Goal: Transaction & Acquisition: Download file/media

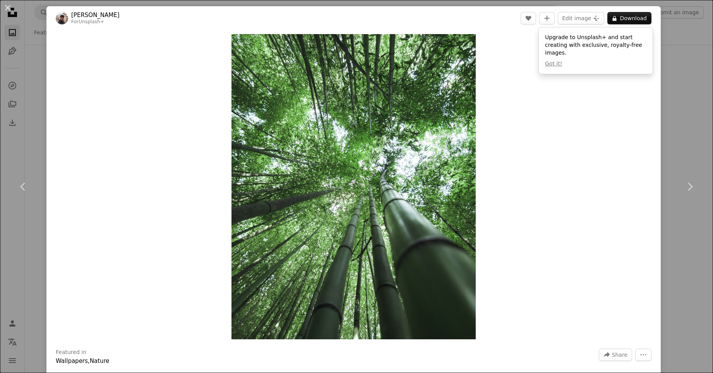
scroll to position [3710, 0]
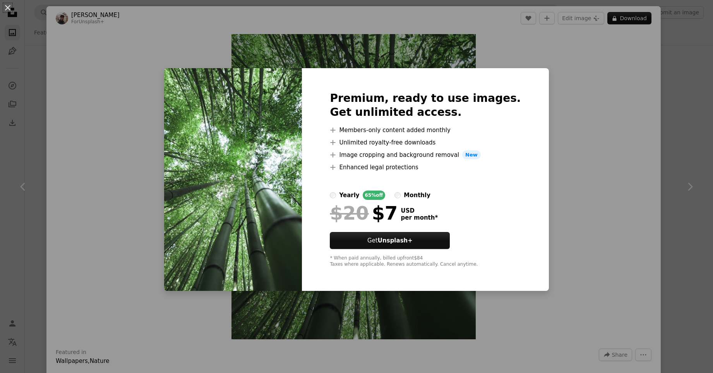
click at [690, 139] on div "An X shape Premium, ready to use images. Get unlimited access. A plus sign Memb…" at bounding box center [356, 186] width 713 height 373
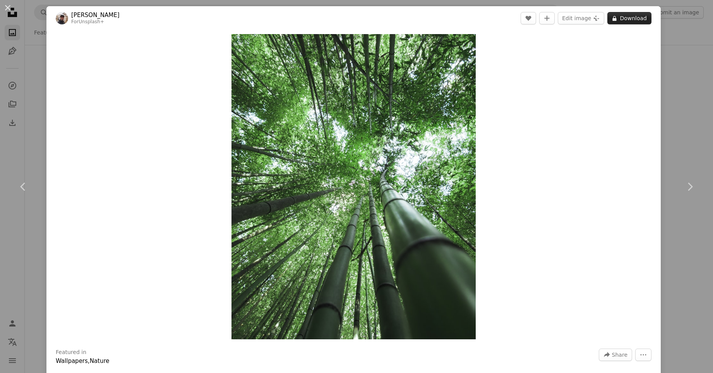
click at [635, 19] on button "A lock Download" at bounding box center [629, 18] width 44 height 12
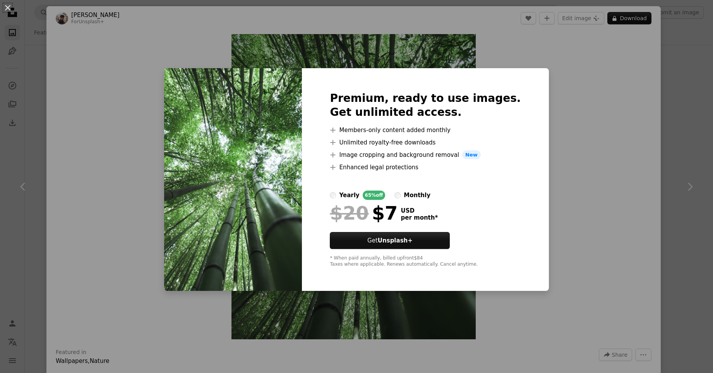
click at [574, 164] on div "An X shape Premium, ready to use images. Get unlimited access. A plus sign Memb…" at bounding box center [356, 186] width 713 height 373
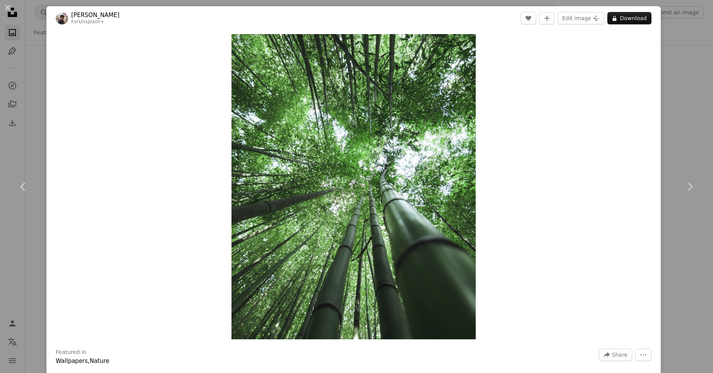
click at [692, 136] on div "An X shape Chevron left Chevron right [PERSON_NAME] For Unsplash+ A heart A plu…" at bounding box center [356, 186] width 713 height 373
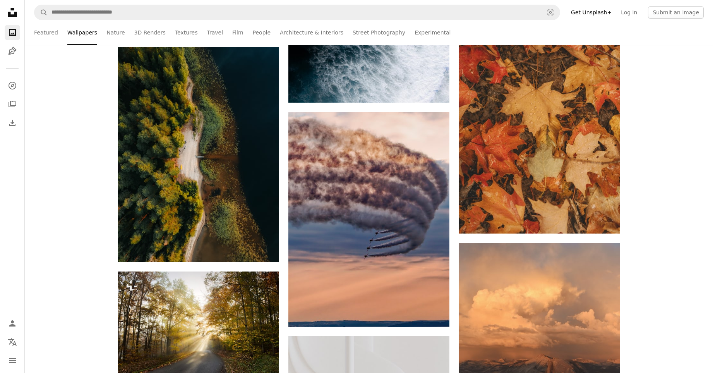
scroll to position [5658, 0]
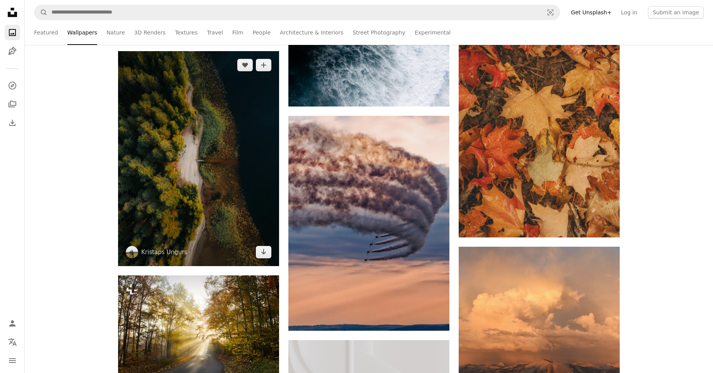
click at [278, 185] on img at bounding box center [198, 158] width 161 height 215
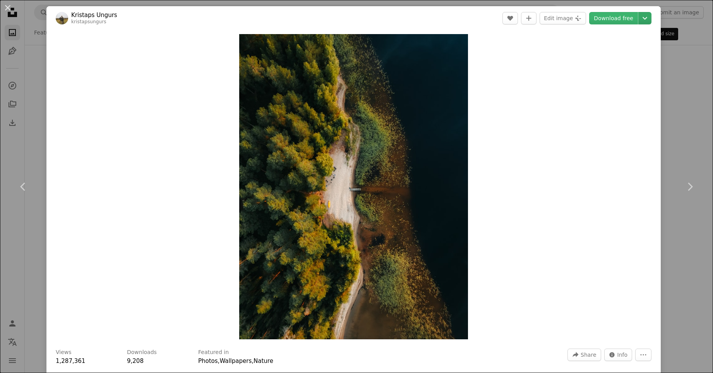
click at [647, 21] on icon "Chevron down" at bounding box center [645, 18] width 12 height 9
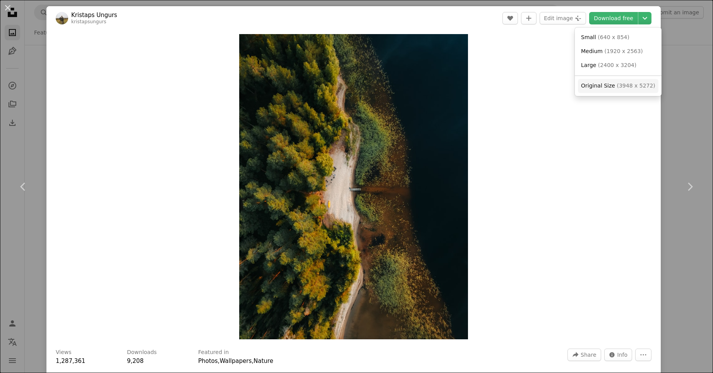
click at [586, 85] on span "Original Size" at bounding box center [598, 85] width 34 height 6
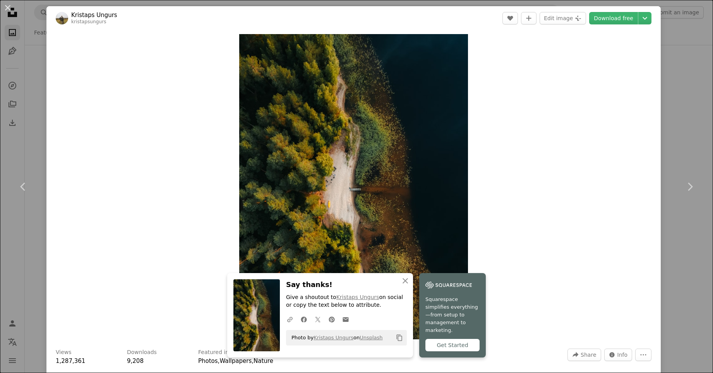
click at [622, 127] on div "Zoom in" at bounding box center [353, 186] width 614 height 313
click at [684, 89] on div "An X shape Chevron left Chevron right Kristaps Ungurs kristapsungurs A heart A …" at bounding box center [356, 186] width 713 height 373
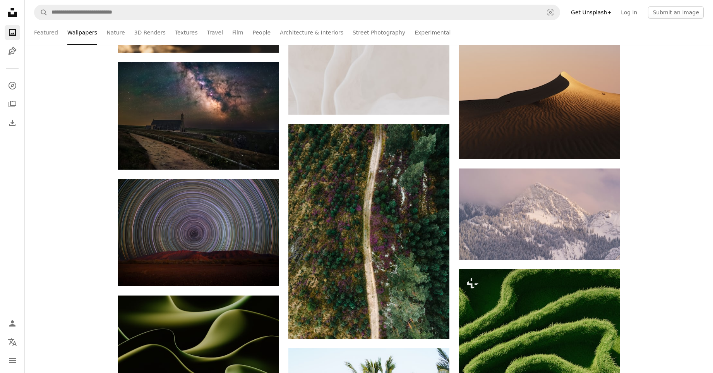
scroll to position [7101, 0]
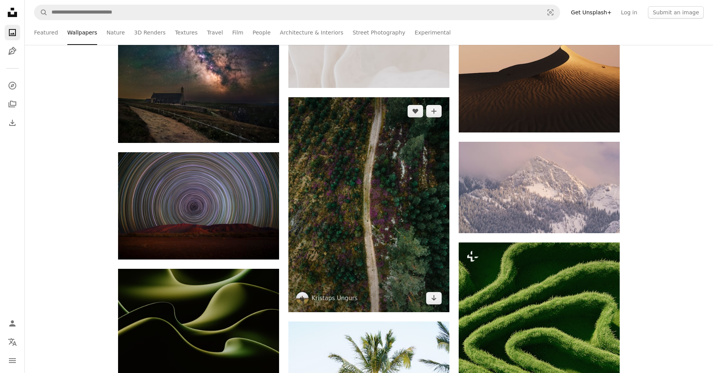
click at [399, 194] on img at bounding box center [368, 204] width 161 height 215
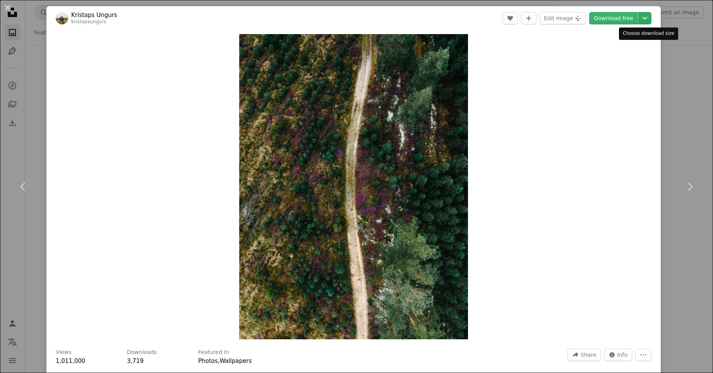
click at [648, 19] on icon "Chevron down" at bounding box center [645, 18] width 12 height 9
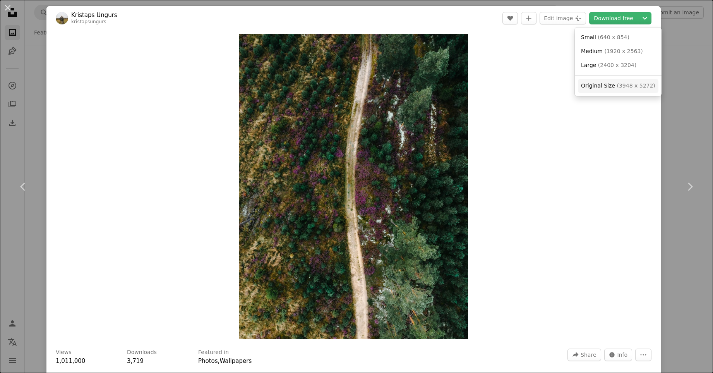
click at [617, 83] on span "( 3948 x 5272 )" at bounding box center [636, 85] width 38 height 6
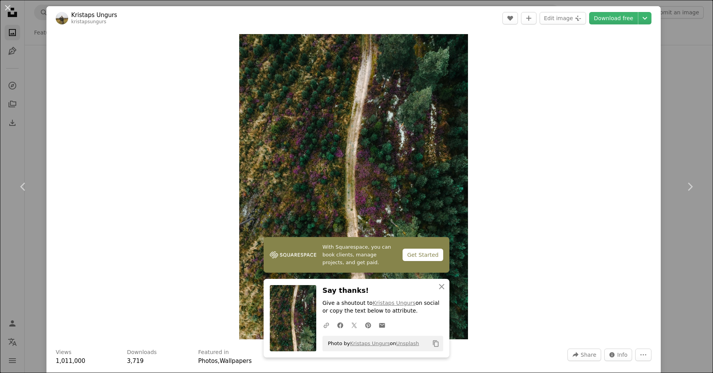
click at [685, 103] on div "An X shape Chevron left Chevron right Kristaps Ungurs kristapsungurs A heart A …" at bounding box center [356, 186] width 713 height 373
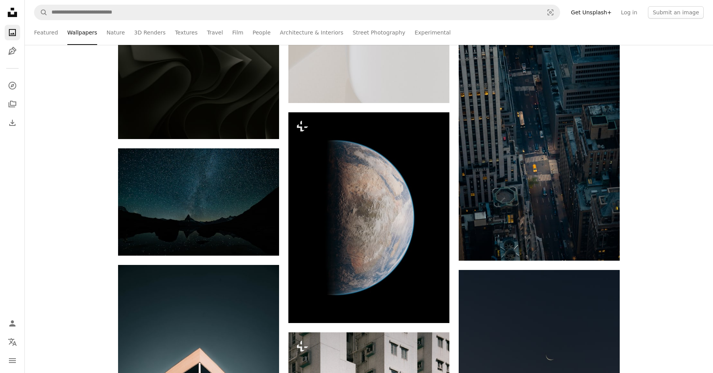
scroll to position [6086, 0]
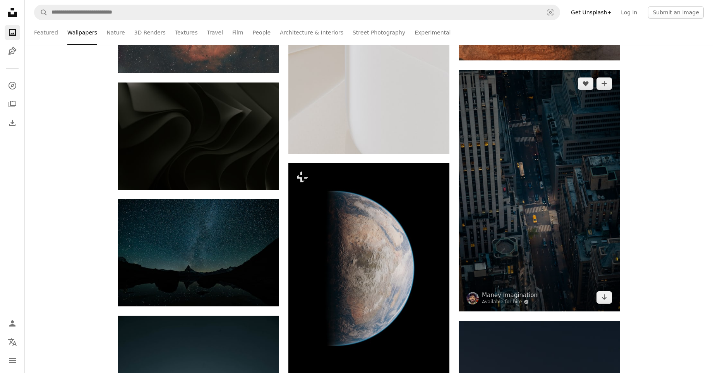
click at [591, 124] on img at bounding box center [539, 191] width 161 height 242
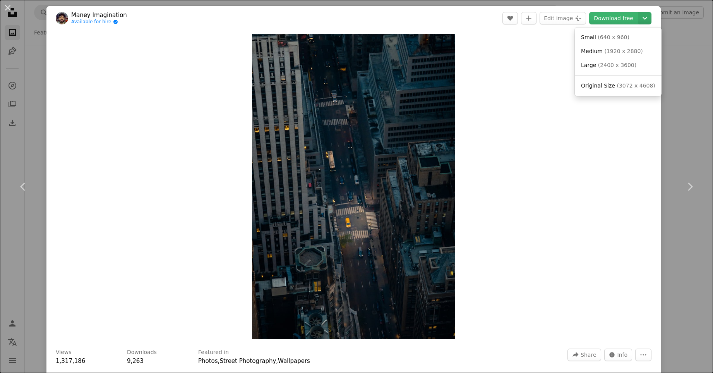
click at [646, 21] on icon "Chevron down" at bounding box center [645, 18] width 12 height 9
click at [618, 93] on link "Original Size ( 3072 x 4608 )" at bounding box center [618, 86] width 81 height 14
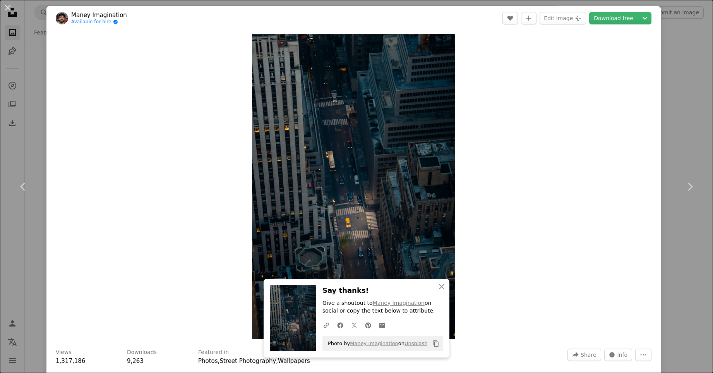
click at [682, 122] on div "An X shape Chevron left Chevron right [PERSON_NAME] Imagination Available for h…" at bounding box center [356, 186] width 713 height 373
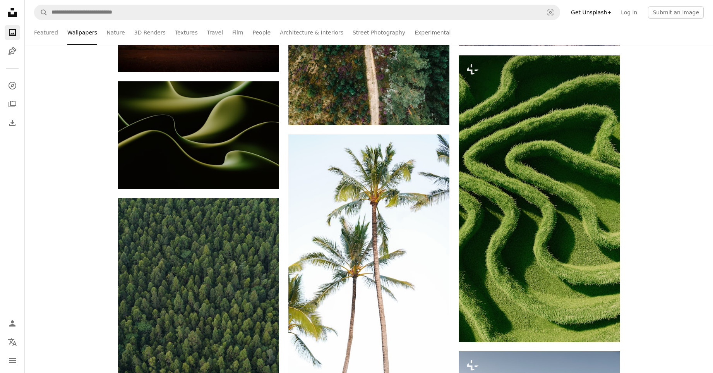
scroll to position [7234, 0]
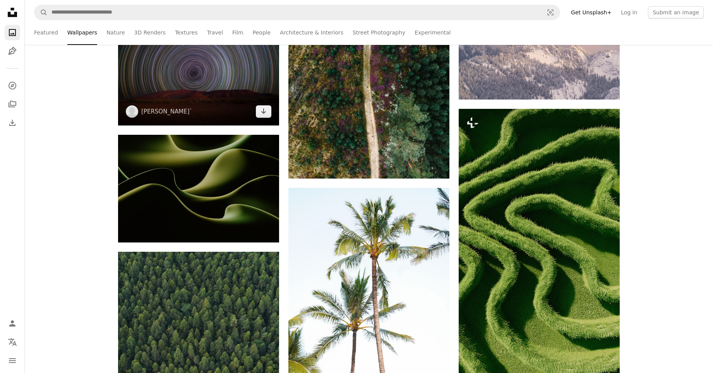
click at [207, 89] on img at bounding box center [198, 71] width 161 height 107
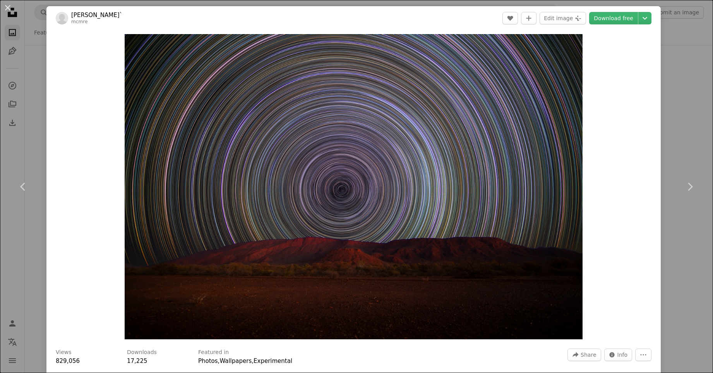
click at [681, 249] on div "An X shape Chevron left Chevron right [PERSON_NAME]` mcmre A heart A plus sign …" at bounding box center [356, 186] width 713 height 373
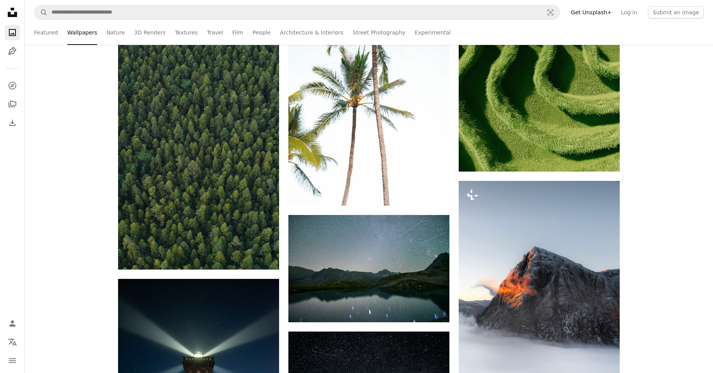
scroll to position [7501, 0]
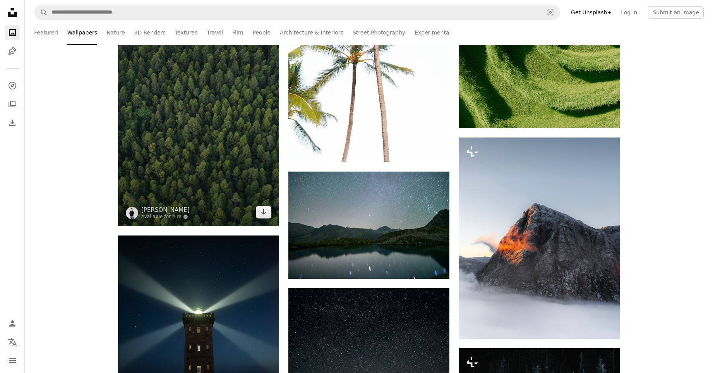
click at [235, 145] on img at bounding box center [198, 106] width 161 height 242
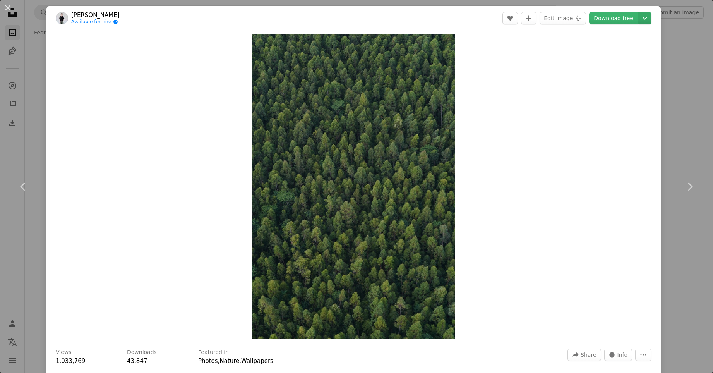
click at [648, 15] on icon "Chevron down" at bounding box center [645, 18] width 12 height 9
click at [616, 89] on span "Original Size ( 4000 x 6000 )" at bounding box center [618, 86] width 74 height 8
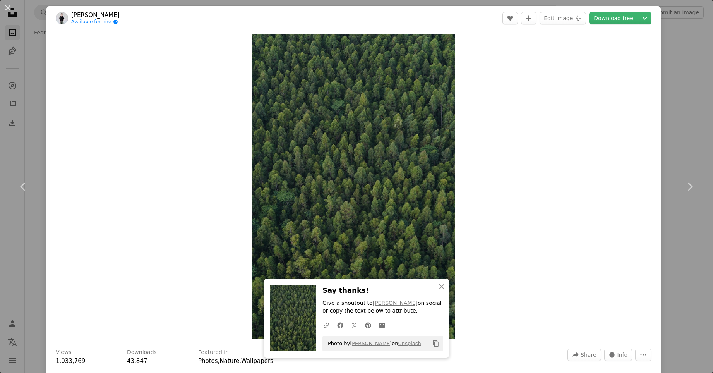
click at [677, 113] on div "An X shape Chevron left Chevron right [PERSON_NAME] Available for hire A checkm…" at bounding box center [356, 186] width 713 height 373
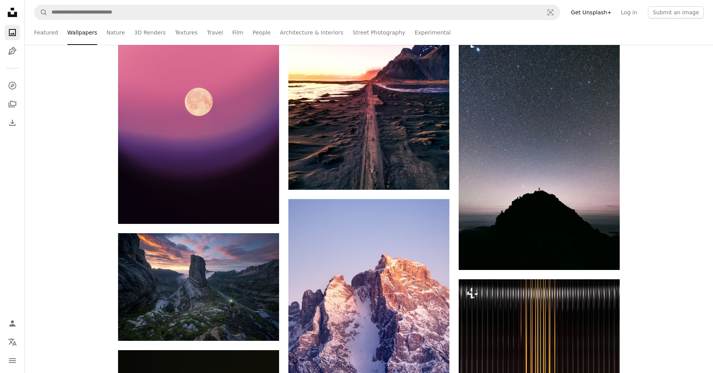
scroll to position [11268, 0]
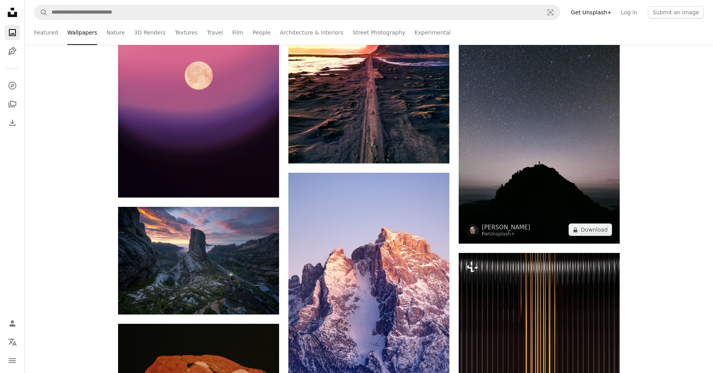
click at [605, 90] on img at bounding box center [539, 122] width 161 height 241
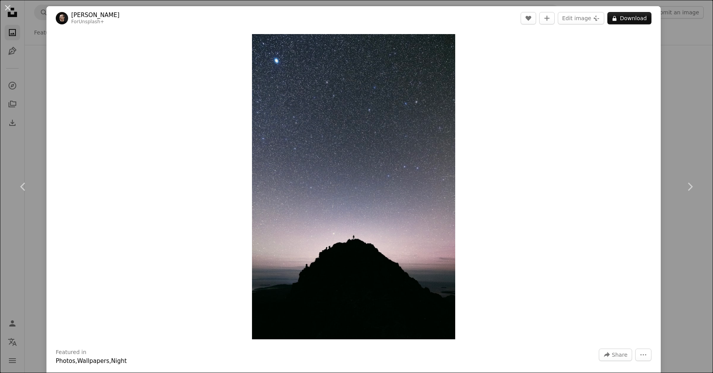
click at [685, 117] on div "An X shape Chevron left Chevron right [PERSON_NAME] For Unsplash+ A heart A plu…" at bounding box center [356, 186] width 713 height 373
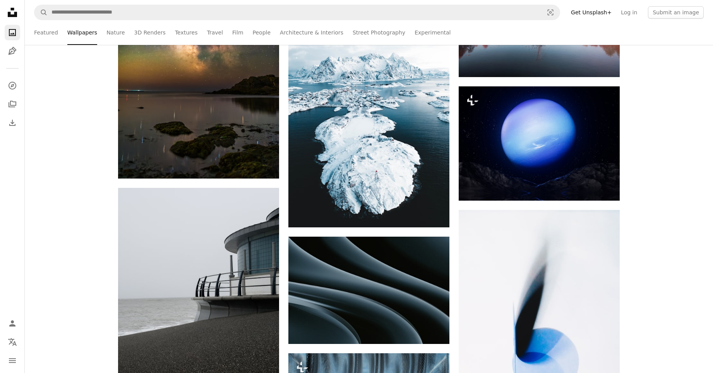
scroll to position [14126, 0]
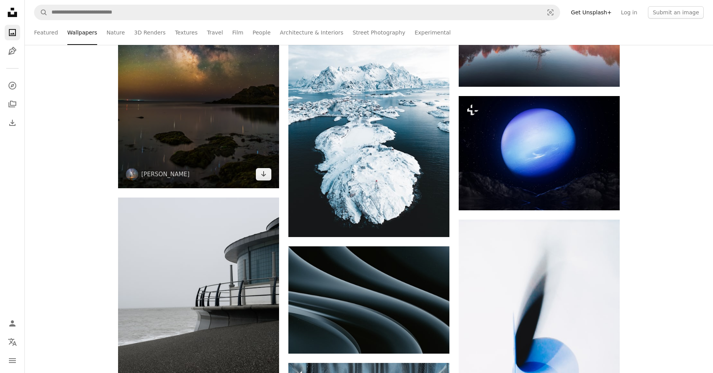
click at [258, 100] on img at bounding box center [198, 71] width 161 height 233
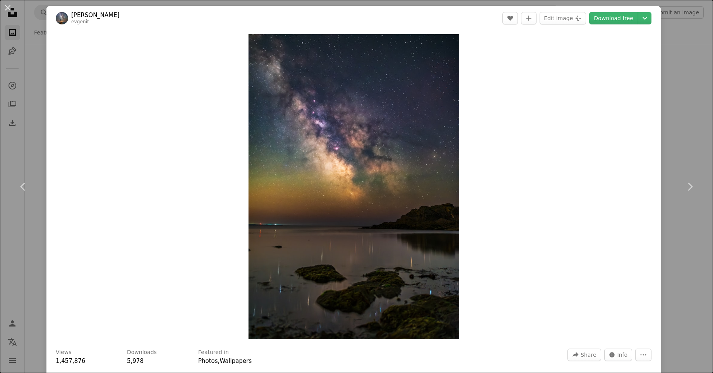
click at [679, 123] on div "An X shape Chevron left Chevron right [PERSON_NAME] evgenit A heart A plus sign…" at bounding box center [356, 186] width 713 height 373
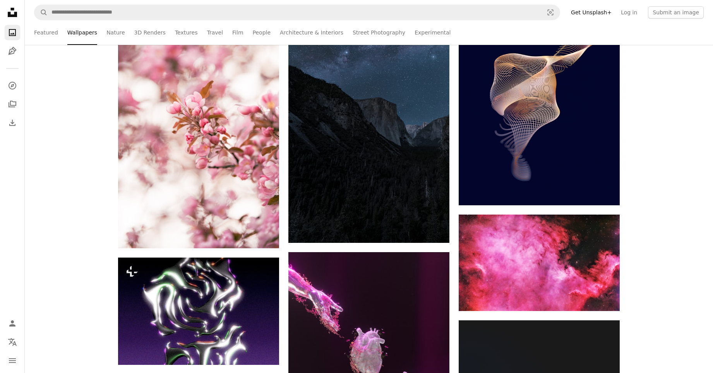
scroll to position [16075, 0]
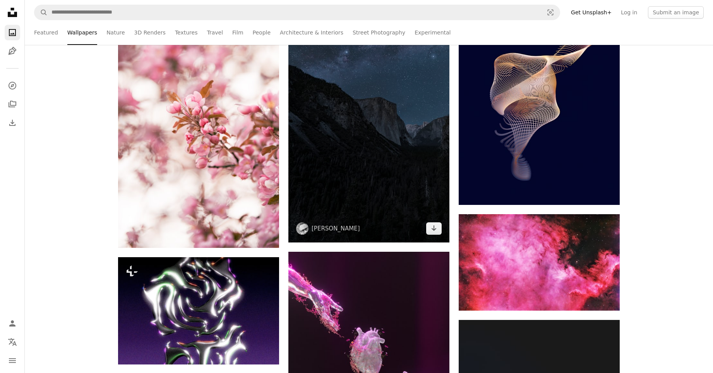
click at [412, 90] on img at bounding box center [368, 99] width 161 height 286
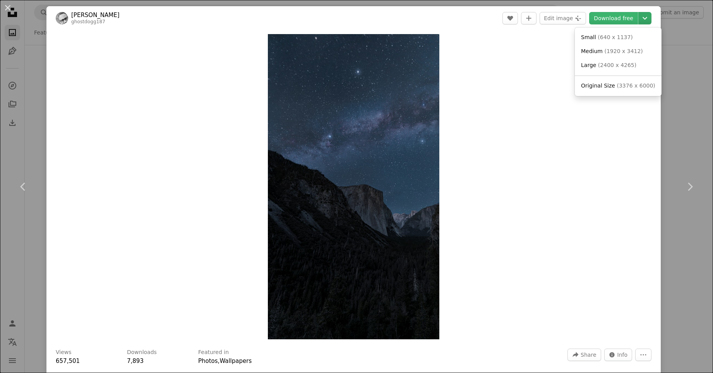
click at [651, 22] on icon "Chevron down" at bounding box center [645, 18] width 12 height 9
click at [617, 87] on span "( 3376 x 6000 )" at bounding box center [636, 85] width 38 height 6
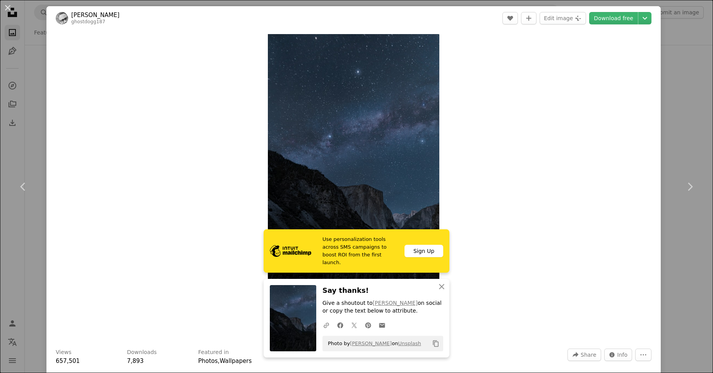
click at [684, 123] on div "An X shape Chevron left Chevron right [PERSON_NAME] ghostdogg187 A heart A plus…" at bounding box center [356, 186] width 713 height 373
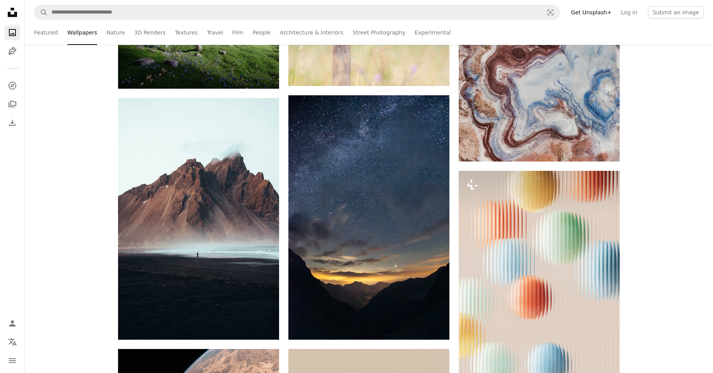
scroll to position [19120, 0]
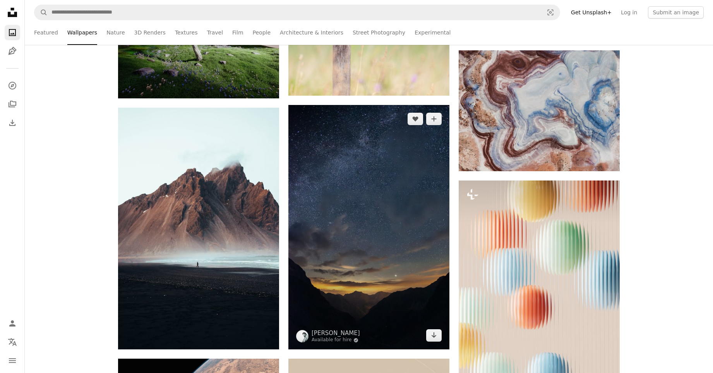
click at [444, 163] on img at bounding box center [368, 227] width 161 height 244
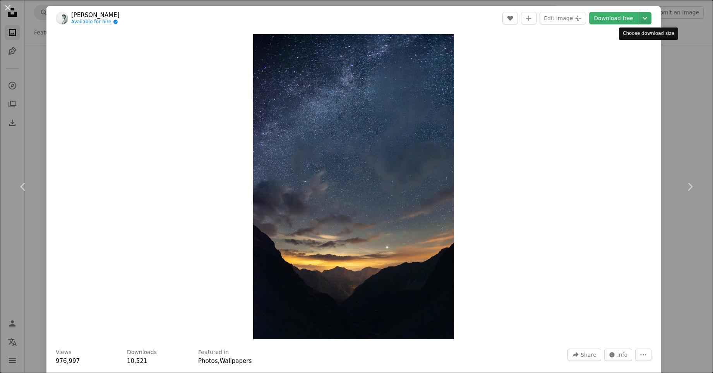
click at [649, 16] on icon "Chevron down" at bounding box center [645, 18] width 12 height 9
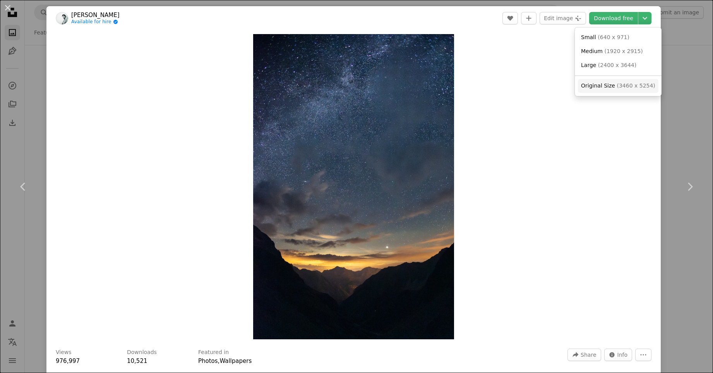
click at [623, 87] on span "( 3460 x 5254 )" at bounding box center [636, 85] width 38 height 6
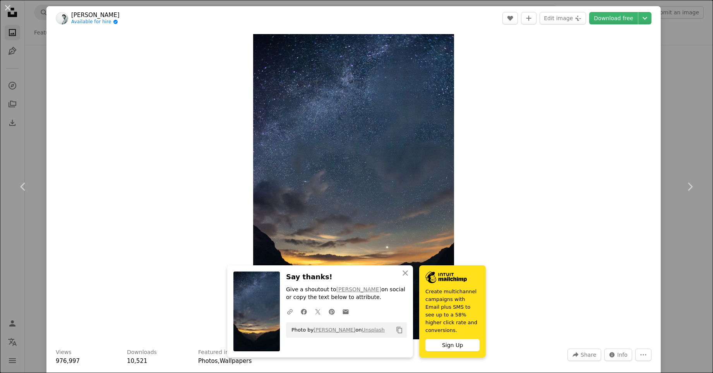
click at [682, 104] on div "An X shape Chevron left Chevron right [PERSON_NAME] Available for hire A checkm…" at bounding box center [356, 186] width 713 height 373
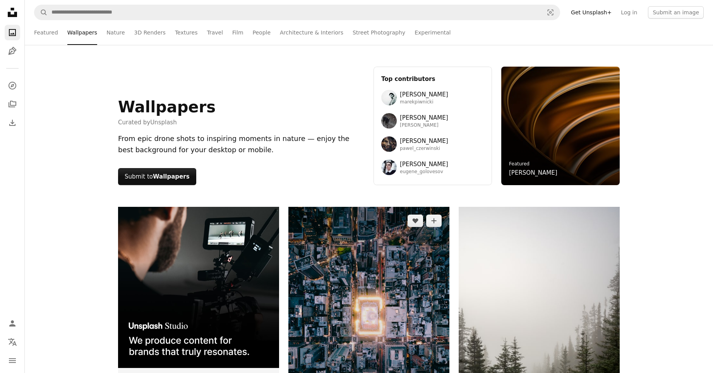
click at [372, 233] on img at bounding box center [368, 314] width 161 height 215
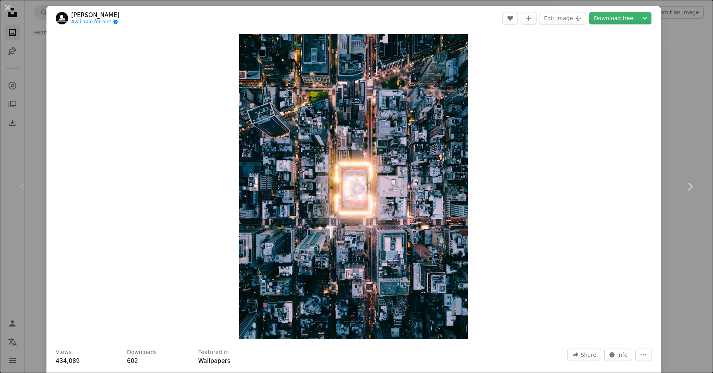
click at [695, 94] on div "An X shape Chevron left Chevron right [PERSON_NAME] Available for hire A checkm…" at bounding box center [356, 186] width 713 height 373
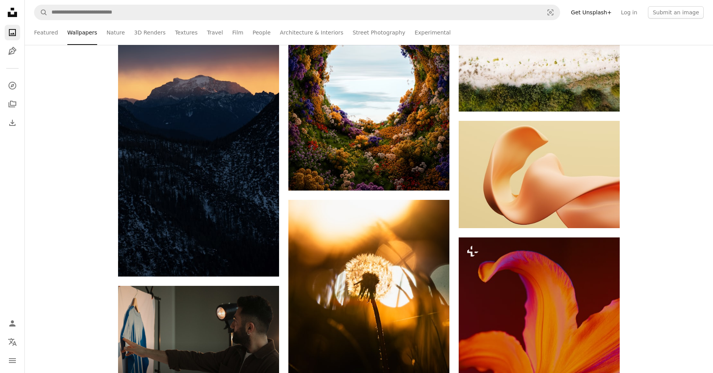
scroll to position [1340, 0]
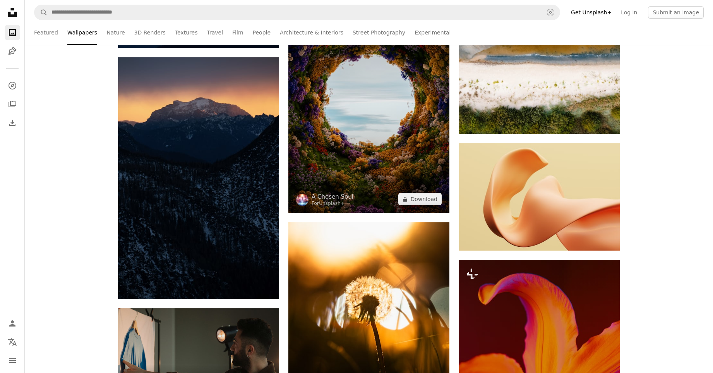
click at [338, 135] on img at bounding box center [368, 100] width 161 height 225
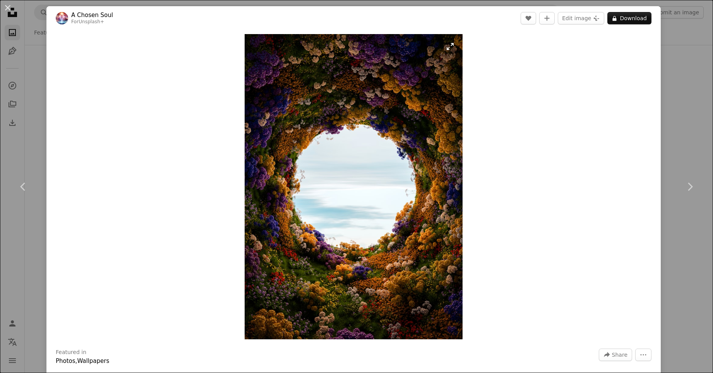
click at [450, 45] on img "Zoom in on this image" at bounding box center [354, 186] width 218 height 305
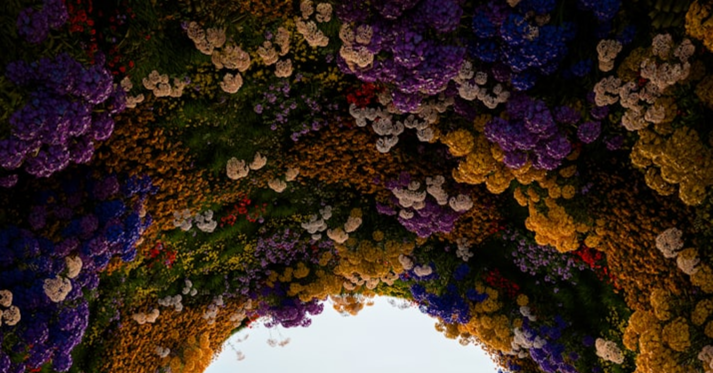
scroll to position [310, 0]
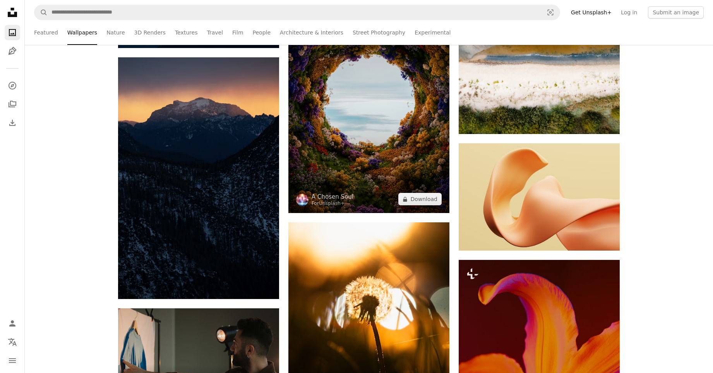
scroll to position [1340, 0]
click at [374, 135] on img at bounding box center [368, 100] width 161 height 225
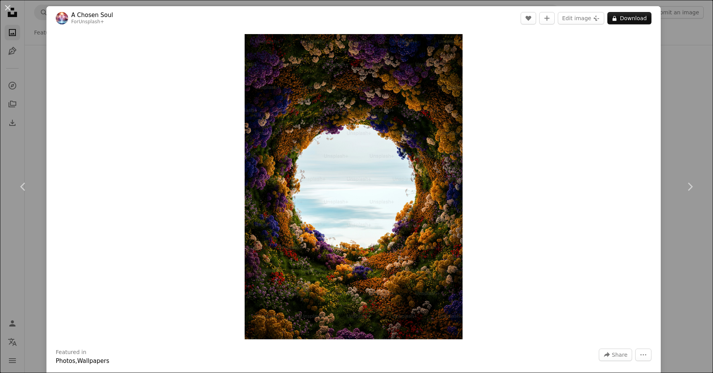
click at [691, 125] on div "An X shape Chevron left Chevron right A Chosen Soul For Unsplash+ A heart A plu…" at bounding box center [356, 186] width 713 height 373
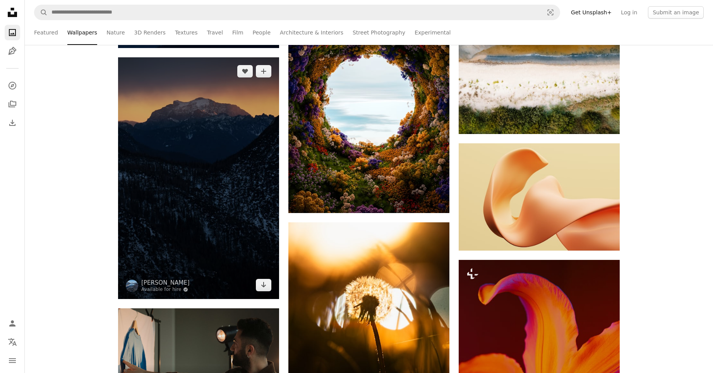
click at [187, 142] on img at bounding box center [198, 178] width 161 height 242
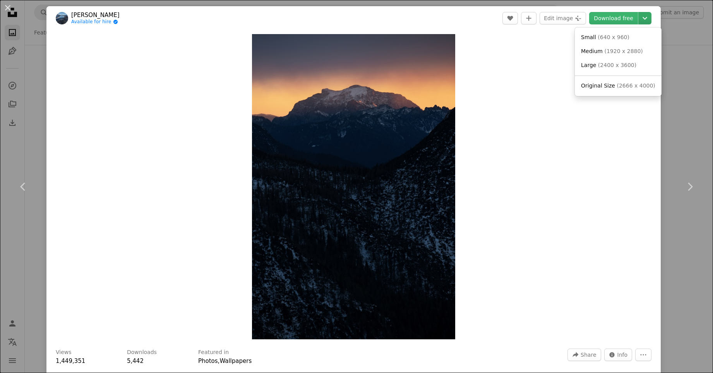
click at [641, 18] on icon "Chevron down" at bounding box center [645, 18] width 12 height 9
click at [623, 81] on link "Original Size ( 2666 x 4000 )" at bounding box center [618, 86] width 81 height 14
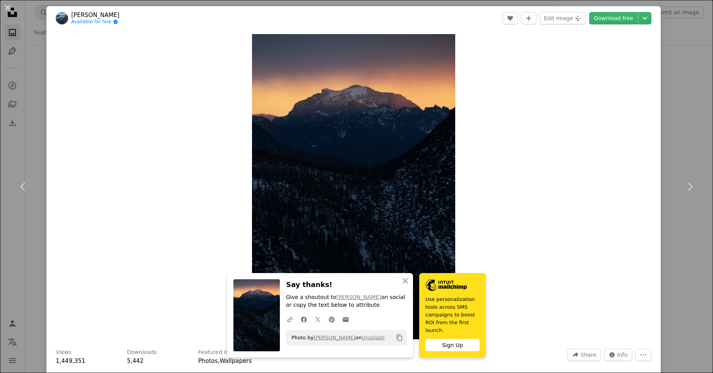
click at [679, 103] on div "An X shape Chevron left Chevron right [PERSON_NAME] Available for hire A checkm…" at bounding box center [356, 186] width 713 height 373
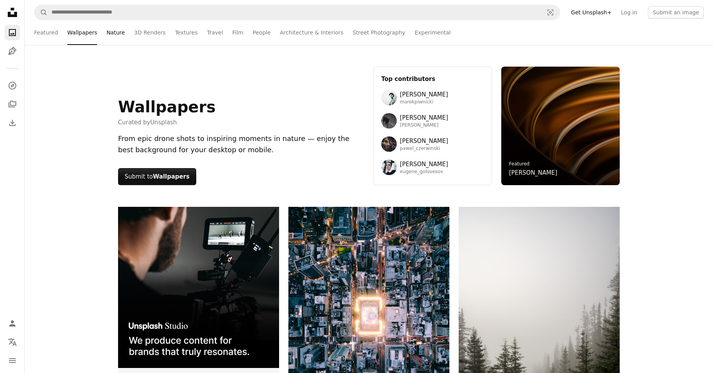
click at [110, 34] on link "Nature" at bounding box center [115, 32] width 18 height 25
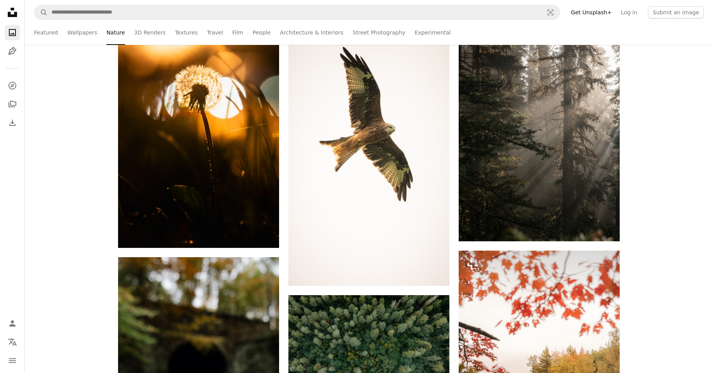
scroll to position [662, 0]
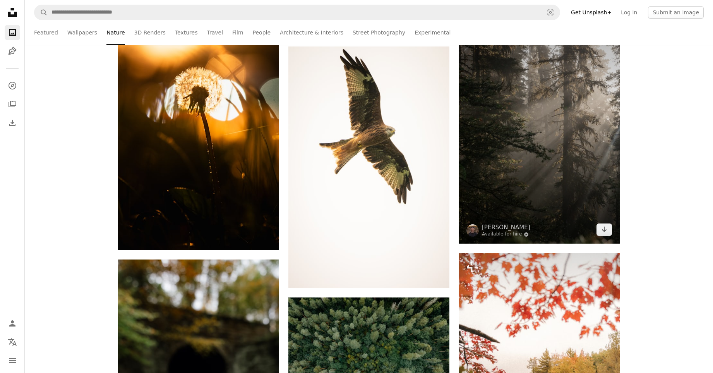
click at [496, 118] on img at bounding box center [539, 123] width 161 height 242
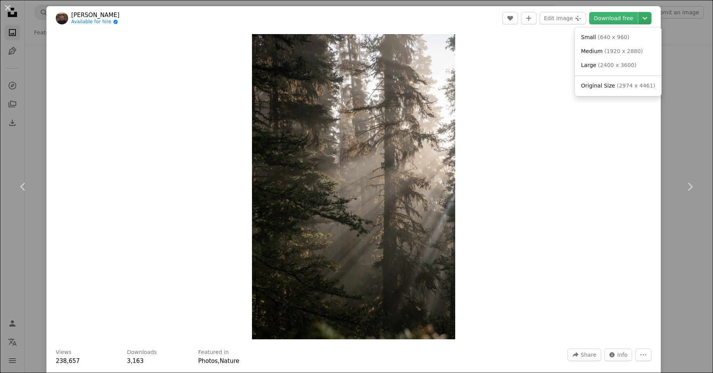
click at [646, 21] on icon "Chevron down" at bounding box center [645, 18] width 12 height 9
click at [640, 81] on link "Original Size ( 2974 x 4461 )" at bounding box center [618, 86] width 81 height 14
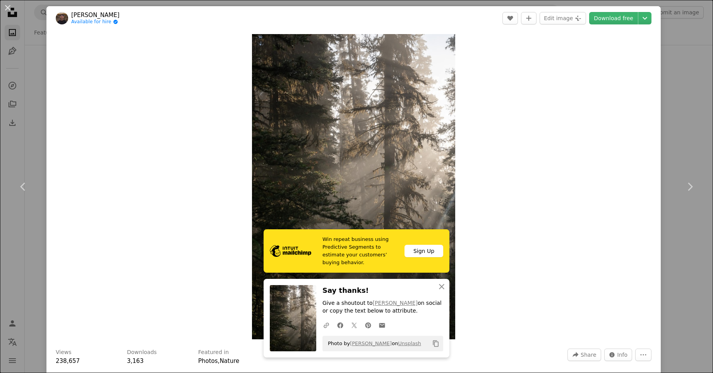
click at [678, 89] on div "An X shape Chevron left Chevron right [PERSON_NAME] Available for hire A checkm…" at bounding box center [356, 186] width 713 height 373
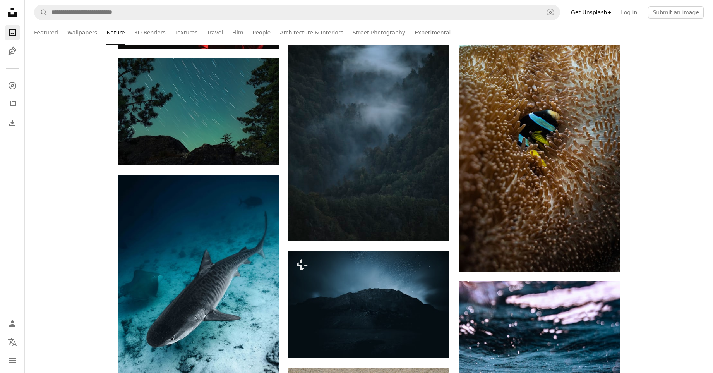
scroll to position [2906, 0]
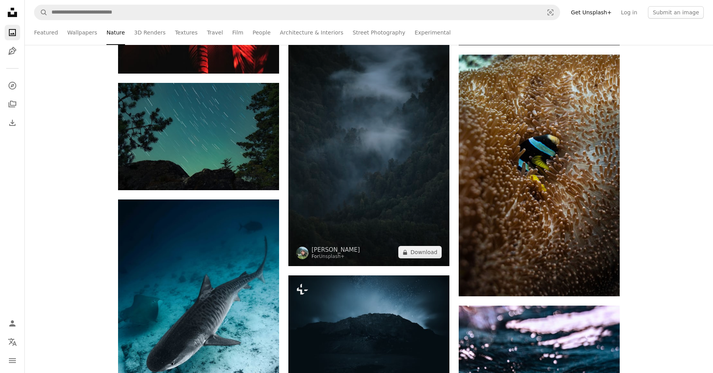
click at [419, 103] on img at bounding box center [368, 145] width 161 height 242
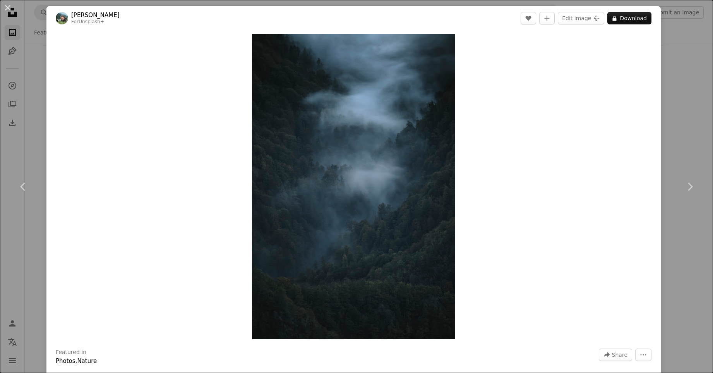
click at [688, 132] on div "An X shape Chevron left Chevron right [PERSON_NAME] For Unsplash+ A heart A plu…" at bounding box center [356, 186] width 713 height 373
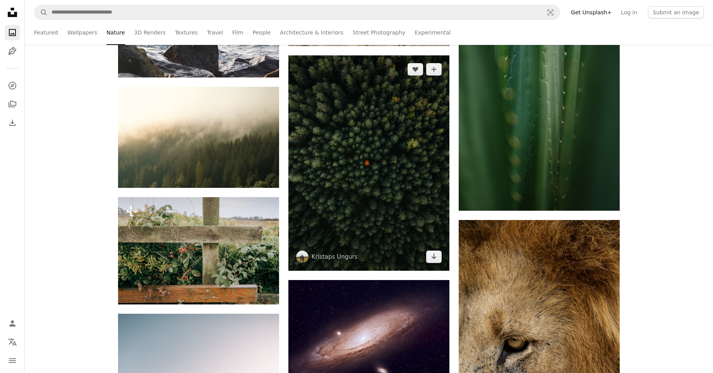
scroll to position [3467, 0]
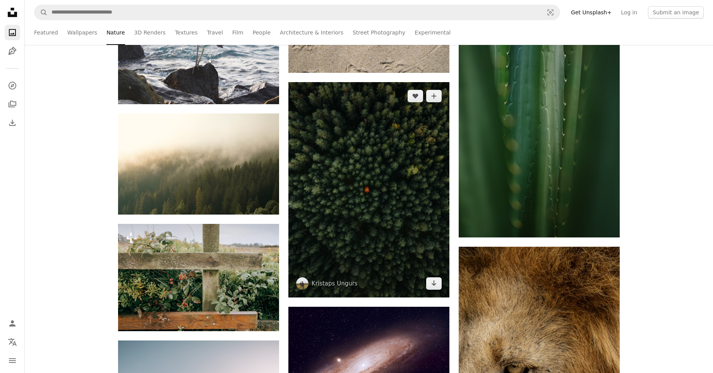
click at [391, 141] on img at bounding box center [368, 189] width 161 height 215
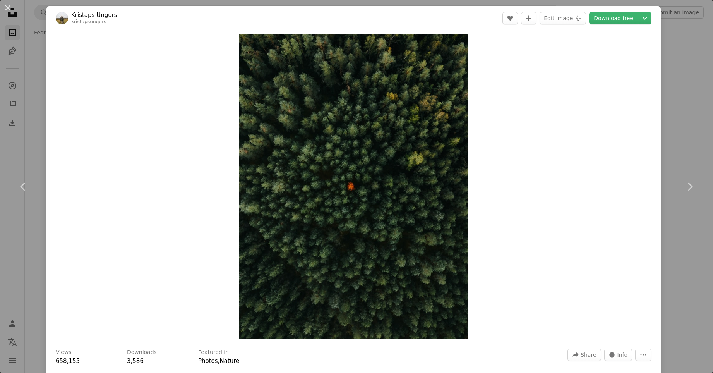
click at [682, 142] on div "An X shape Chevron left Chevron right Kristaps Ungurs kristapsungurs A heart A …" at bounding box center [356, 186] width 713 height 373
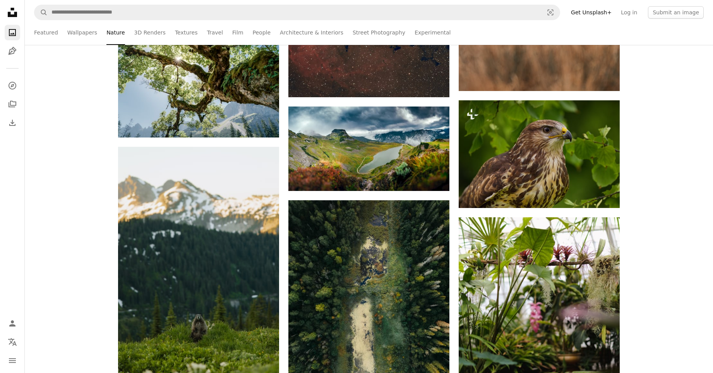
scroll to position [4882, 0]
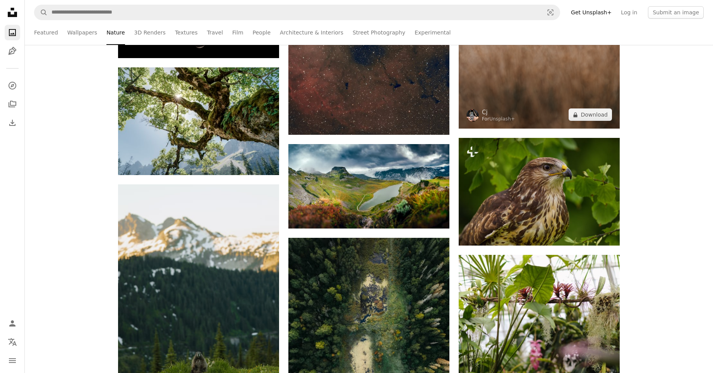
click at [587, 88] on img at bounding box center [539, 7] width 161 height 241
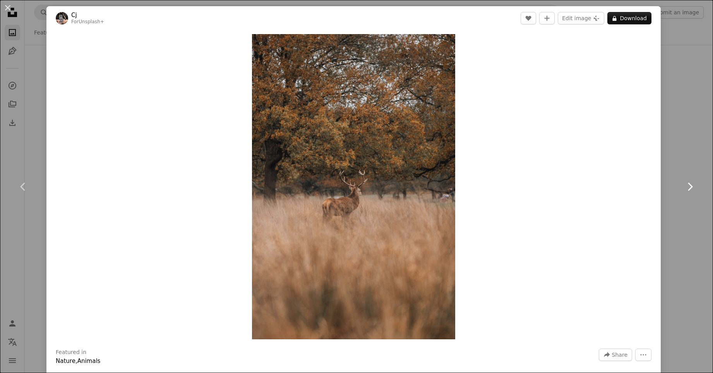
click at [693, 151] on link "Chevron right" at bounding box center [690, 186] width 46 height 74
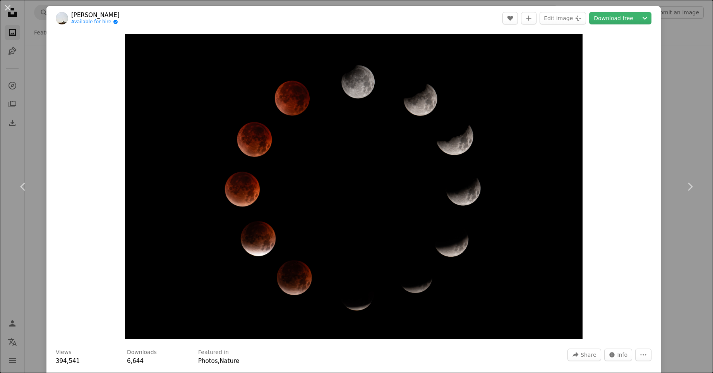
click at [688, 122] on div "An X shape Chevron left Chevron right 晓纲 [PERSON_NAME] for hire A checkmark ins…" at bounding box center [356, 186] width 713 height 373
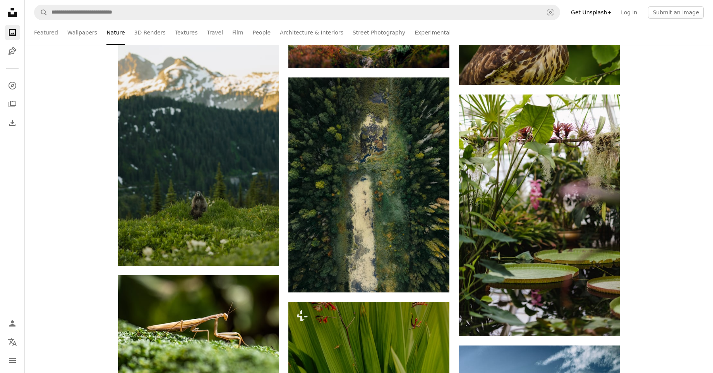
scroll to position [5069, 0]
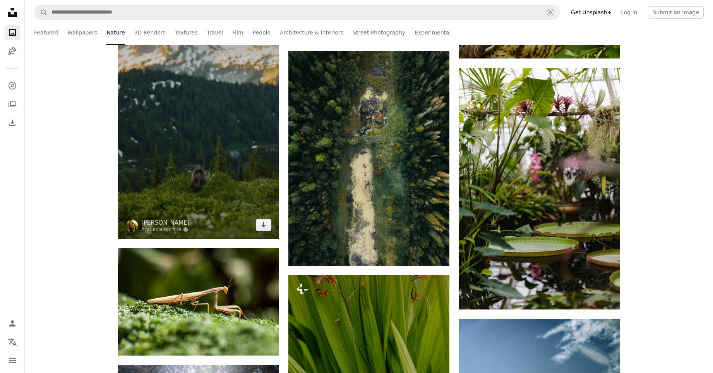
click at [271, 109] on img at bounding box center [198, 118] width 161 height 242
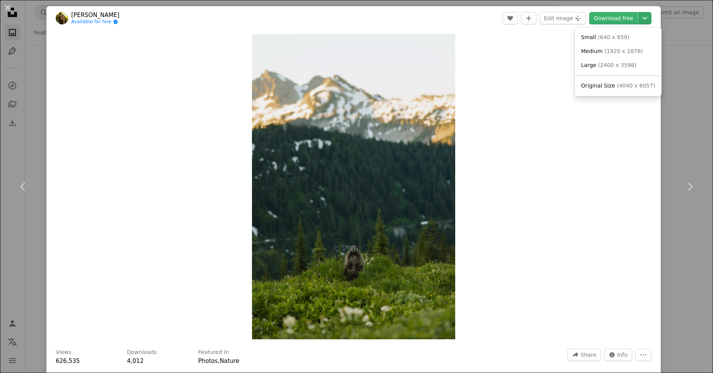
click at [646, 19] on icon "Choose download size" at bounding box center [645, 18] width 5 height 3
click at [630, 86] on span "( 4040 x 6057 )" at bounding box center [636, 85] width 38 height 6
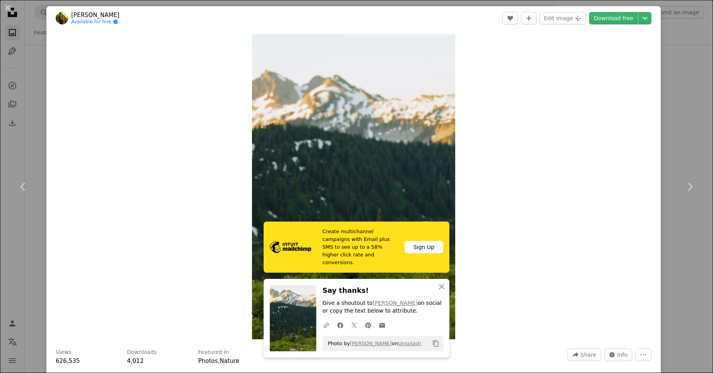
click at [688, 92] on div "An X shape Chevron left Chevron right [PERSON_NAME] Available for hire A checkm…" at bounding box center [356, 186] width 713 height 373
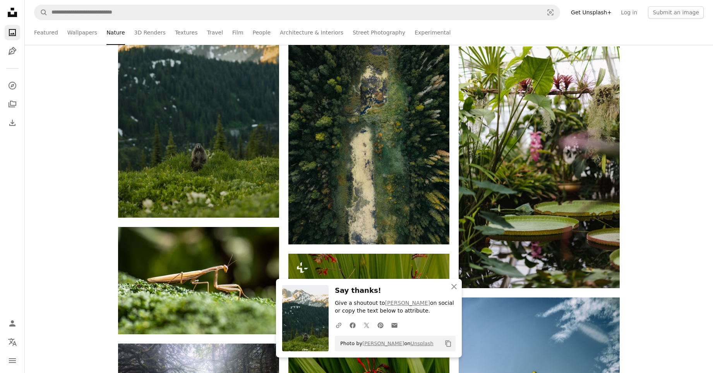
scroll to position [5096, 0]
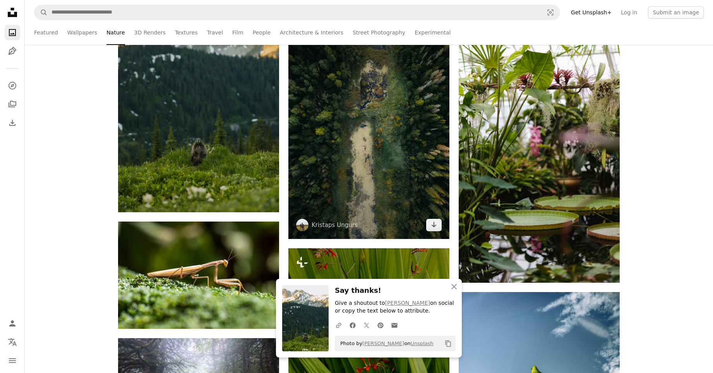
click at [434, 106] on img at bounding box center [368, 131] width 161 height 215
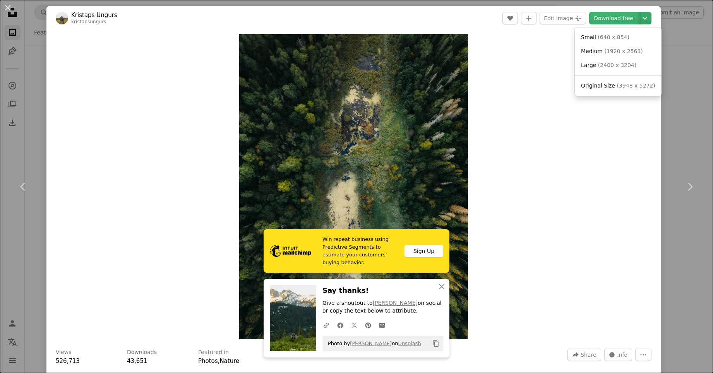
click at [651, 19] on icon "Chevron down" at bounding box center [645, 18] width 12 height 9
click at [633, 83] on span "( 3948 x 5272 )" at bounding box center [636, 85] width 38 height 6
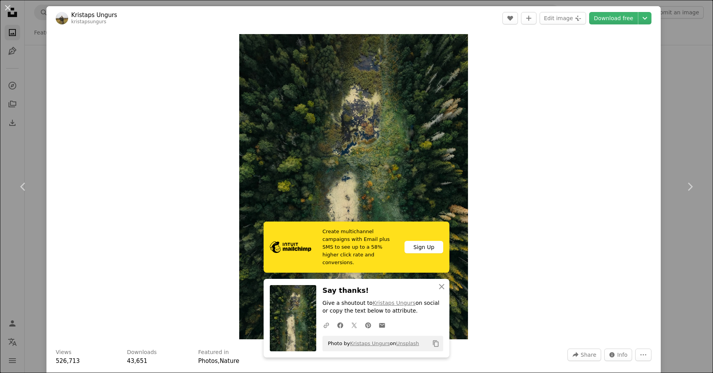
click at [699, 84] on div "An X shape Chevron left Chevron right Kristaps Ungurs kristapsungurs A heart A …" at bounding box center [356, 186] width 713 height 373
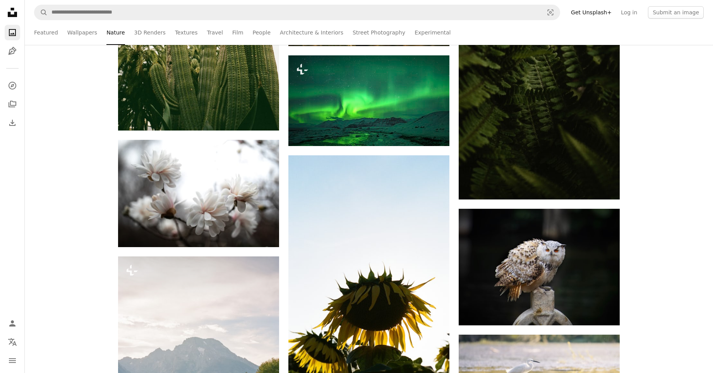
scroll to position [6966, 0]
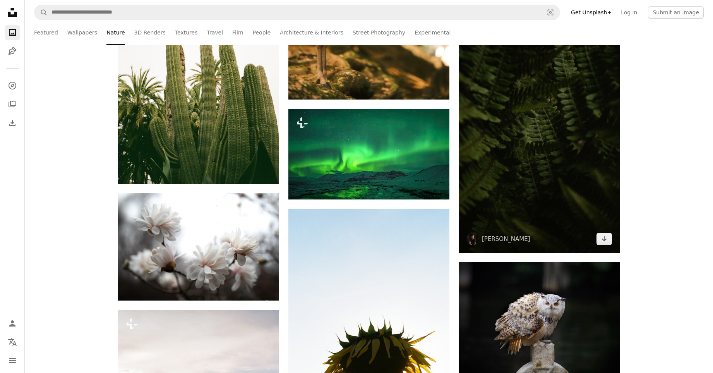
click at [574, 115] on img at bounding box center [539, 132] width 161 height 242
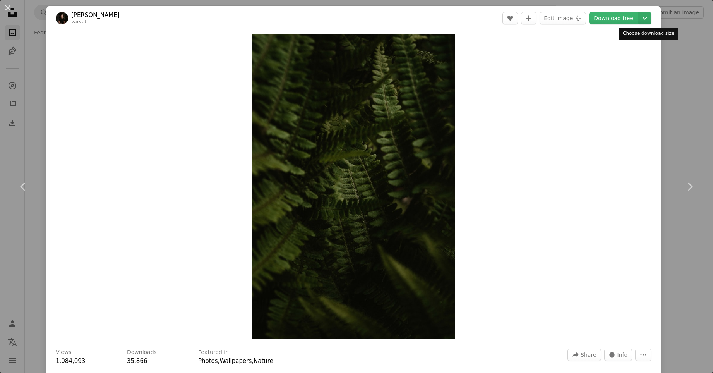
click at [647, 16] on icon "Chevron down" at bounding box center [645, 18] width 12 height 9
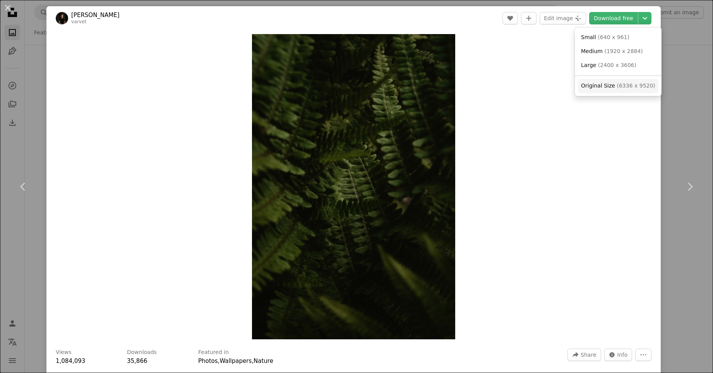
click at [642, 83] on span "( 6336 x 9520 )" at bounding box center [636, 85] width 38 height 6
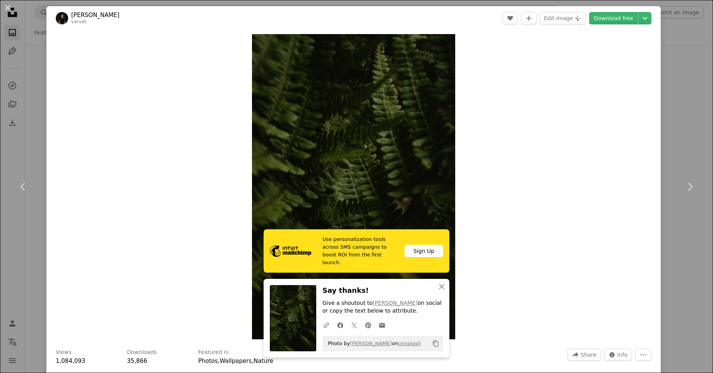
click at [676, 87] on div "An X shape Chevron left Chevron right [PERSON_NAME] varvet A heart A plus sign …" at bounding box center [356, 186] width 713 height 373
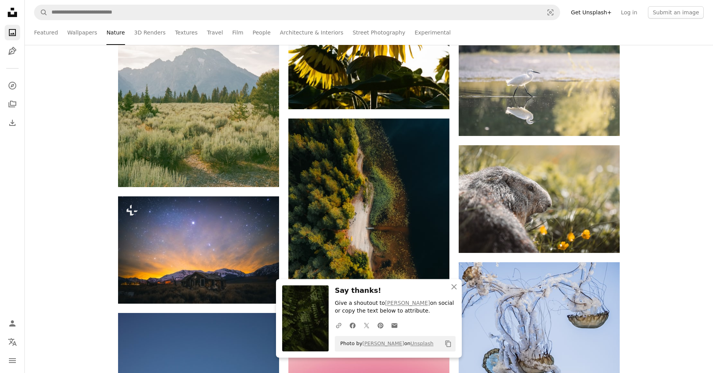
scroll to position [7206, 0]
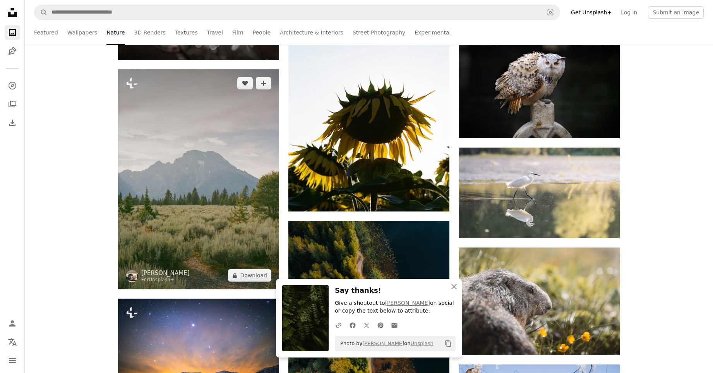
click at [238, 126] on img at bounding box center [198, 179] width 161 height 220
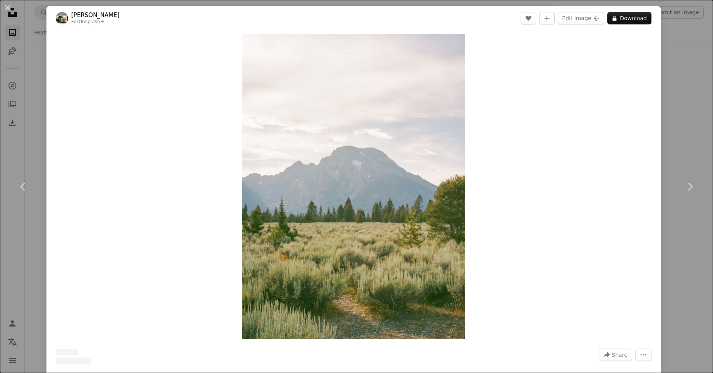
click at [689, 129] on div "An X shape Chevron left Chevron right Hans For Unsplash+ A heart A plus sign Ed…" at bounding box center [356, 186] width 713 height 373
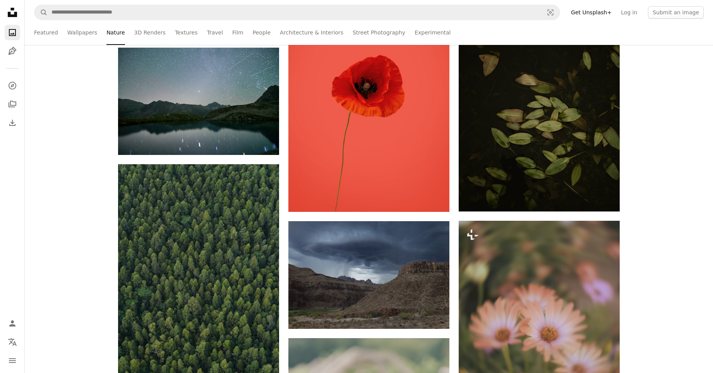
scroll to position [8194, 0]
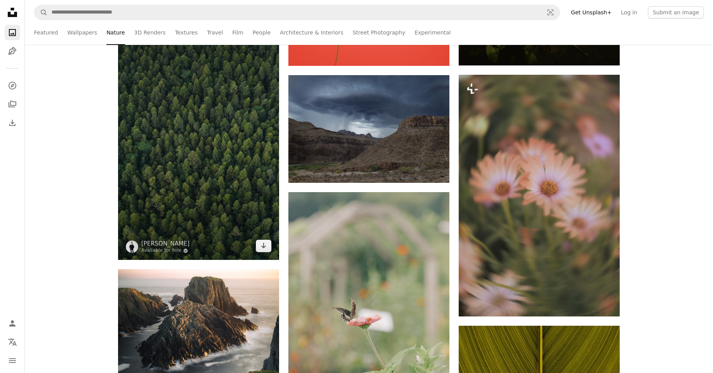
click at [199, 133] on img at bounding box center [198, 139] width 161 height 242
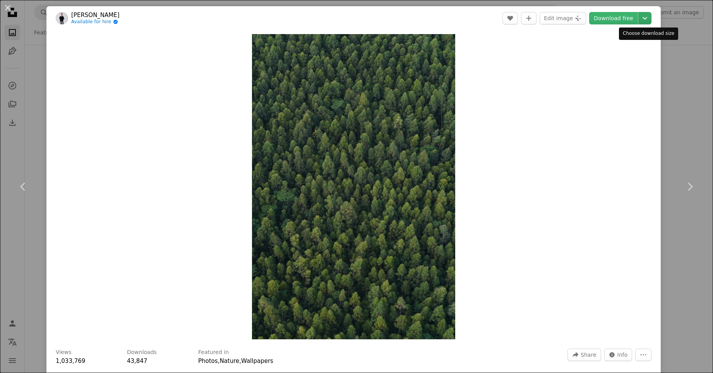
click at [646, 21] on icon "Chevron down" at bounding box center [645, 18] width 12 height 9
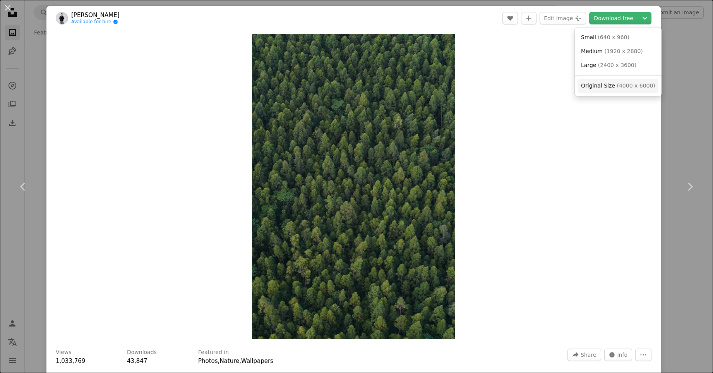
click at [621, 89] on span "Original Size ( 4000 x 6000 )" at bounding box center [618, 86] width 74 height 8
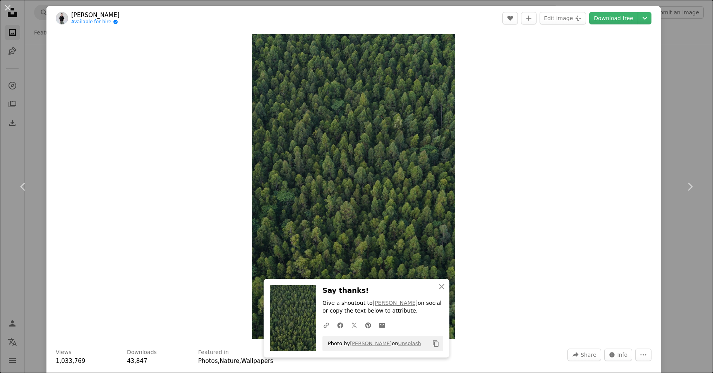
click at [684, 86] on div "An X shape Chevron left Chevron right [PERSON_NAME] Available for hire A checkm…" at bounding box center [356, 186] width 713 height 373
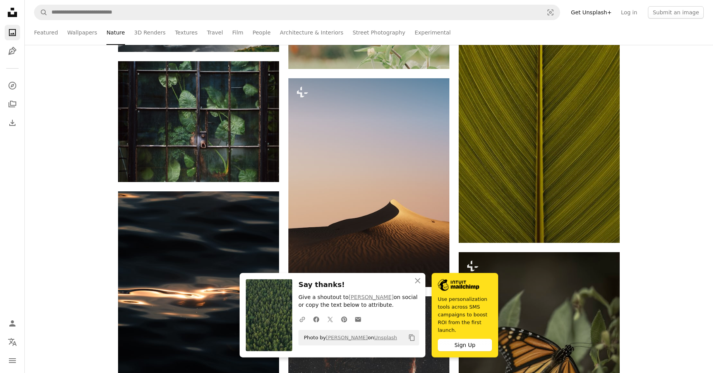
scroll to position [8542, 0]
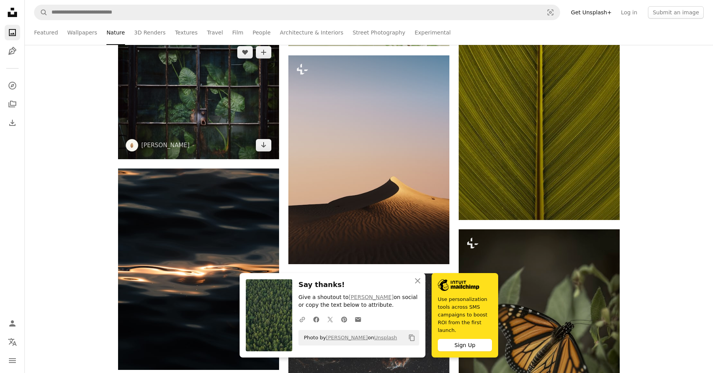
click at [234, 79] on img at bounding box center [198, 98] width 161 height 121
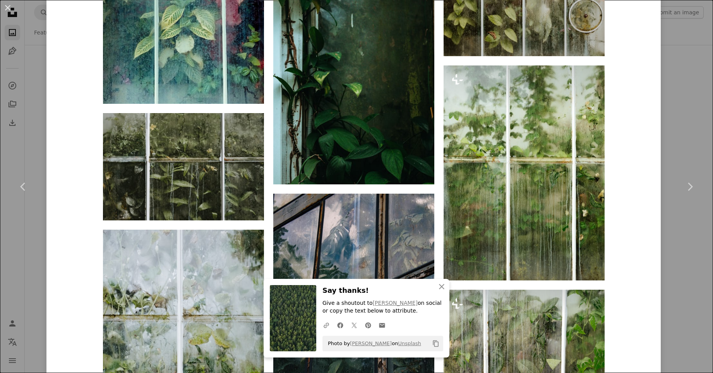
scroll to position [617, 0]
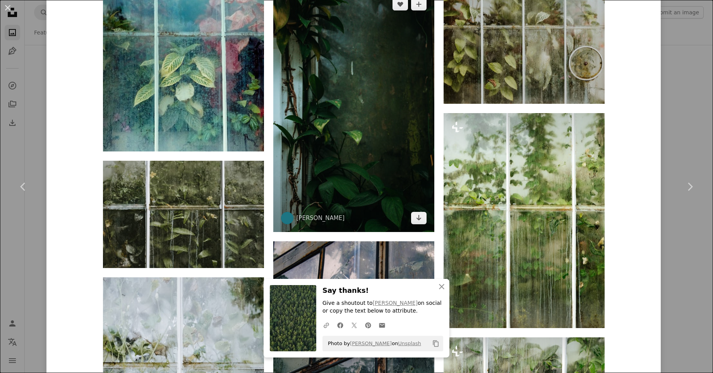
click at [366, 140] on img at bounding box center [353, 111] width 161 height 242
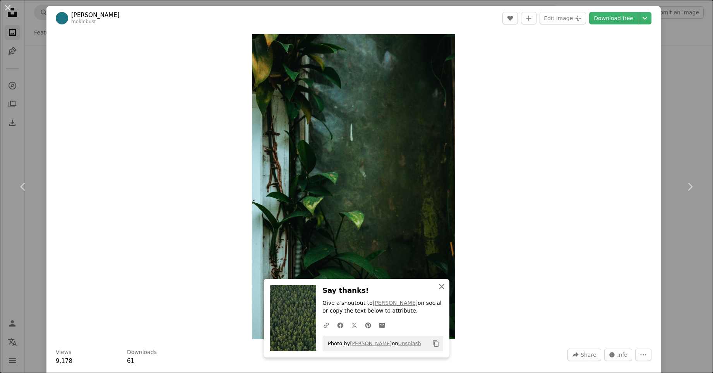
click at [438, 286] on icon "An X shape" at bounding box center [441, 286] width 9 height 9
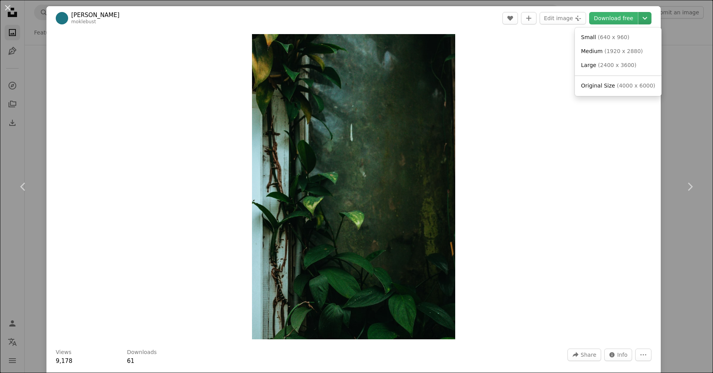
click at [645, 16] on icon "Chevron down" at bounding box center [645, 18] width 12 height 9
click at [613, 80] on link "Original Size ( 4000 x 6000 )" at bounding box center [618, 86] width 81 height 14
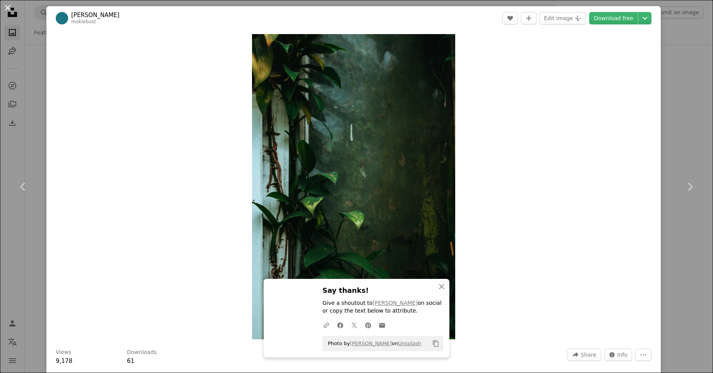
click at [7, 8] on button "An X shape" at bounding box center [7, 7] width 9 height 9
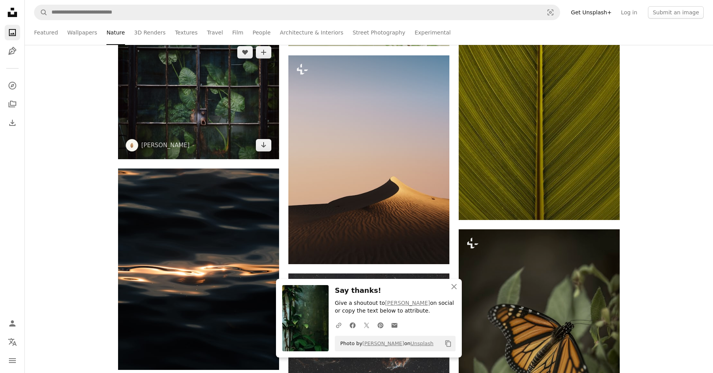
click at [217, 103] on img at bounding box center [198, 98] width 161 height 121
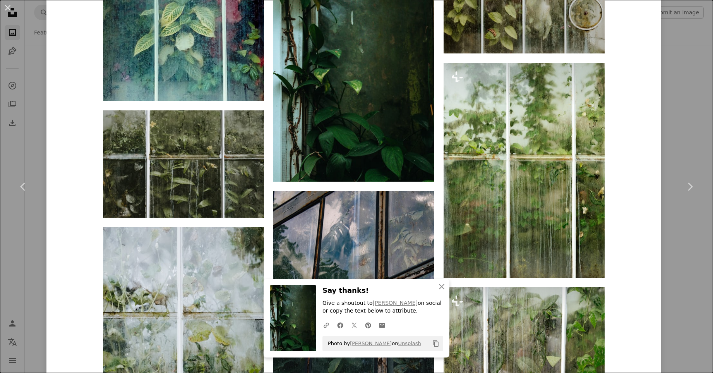
scroll to position [745, 0]
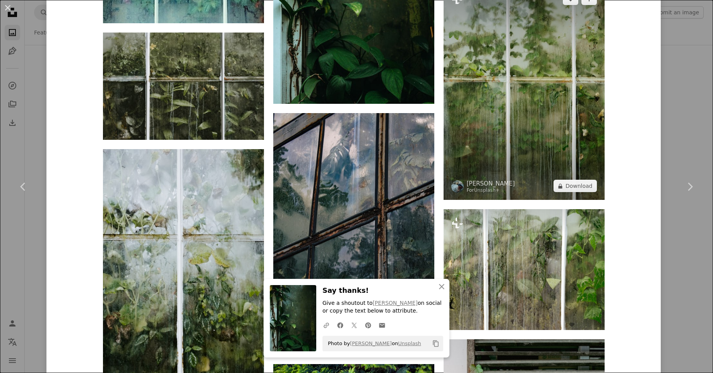
click at [560, 75] on img at bounding box center [524, 92] width 161 height 215
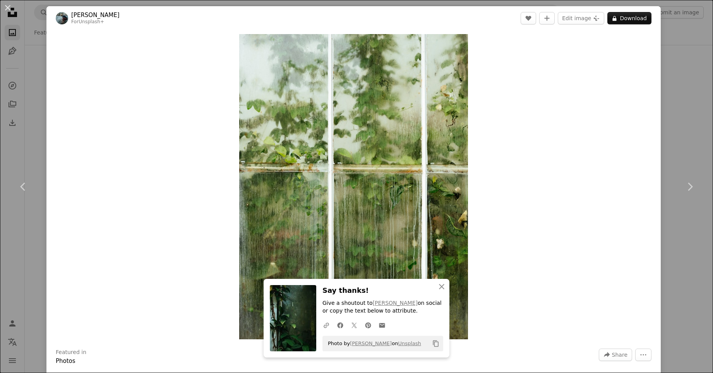
click at [35, 13] on div "An X shape Chevron left Chevron right [PERSON_NAME] For Unsplash+ A heart A plu…" at bounding box center [356, 186] width 713 height 373
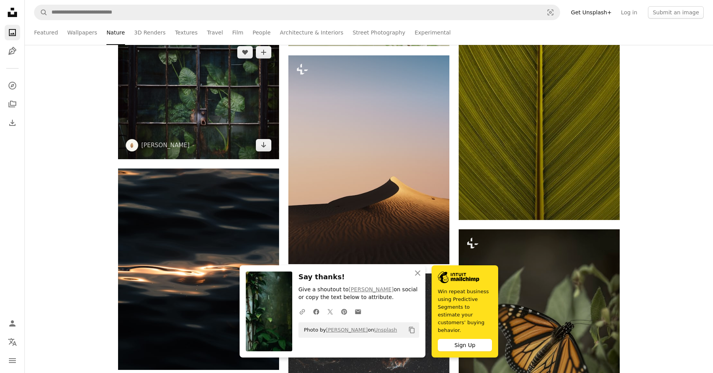
click at [173, 115] on img at bounding box center [198, 98] width 161 height 121
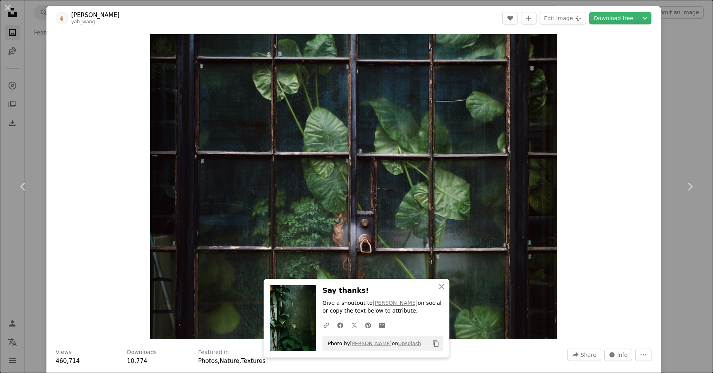
drag, startPoint x: 713, startPoint y: 6, endPoint x: 709, endPoint y: 32, distance: 26.6
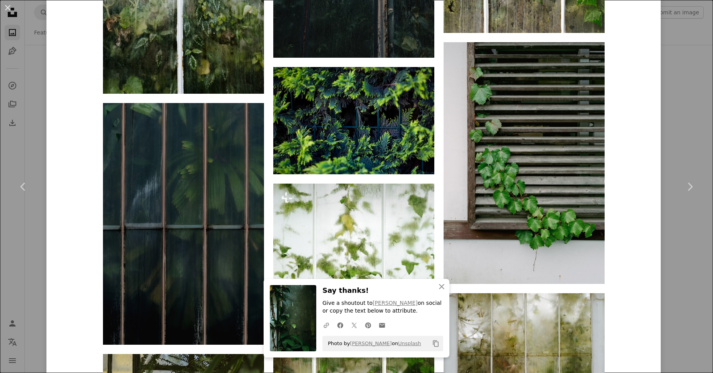
scroll to position [1048, 0]
